Goal: Task Accomplishment & Management: Manage account settings

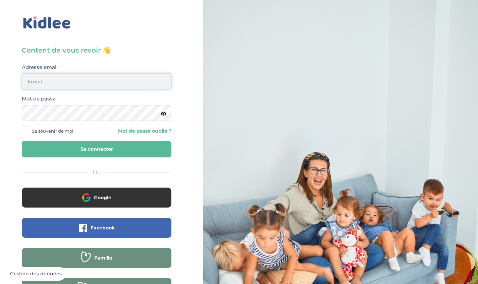
type input "[EMAIL_ADDRESS][DOMAIN_NAME]"
click at [97, 149] on button "Se connecter" at bounding box center [97, 149] width 150 height 16
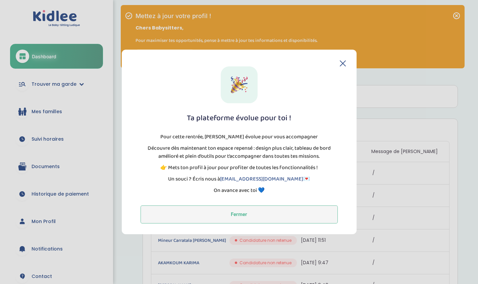
click at [254, 216] on button "Fermer" at bounding box center [239, 215] width 197 height 18
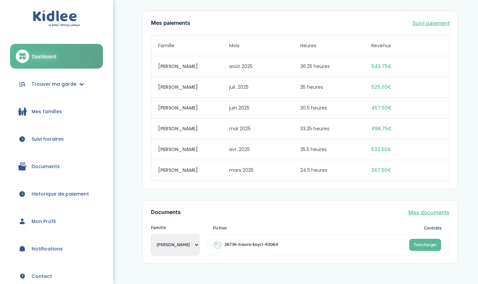
scroll to position [552, 0]
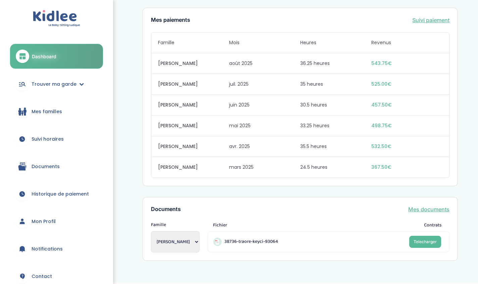
click at [49, 139] on span "Suivi horaires" at bounding box center [48, 139] width 32 height 7
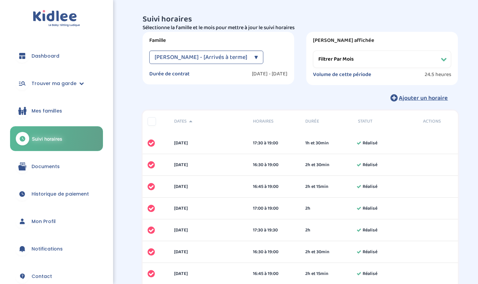
click at [239, 60] on span "DASSA Yamina - [Arrivés à terme]" at bounding box center [201, 57] width 93 height 13
click at [268, 39] on label "Famille" at bounding box center [218, 40] width 138 height 7
select select "juillet 2025"
